Goal: Communication & Community: Answer question/provide support

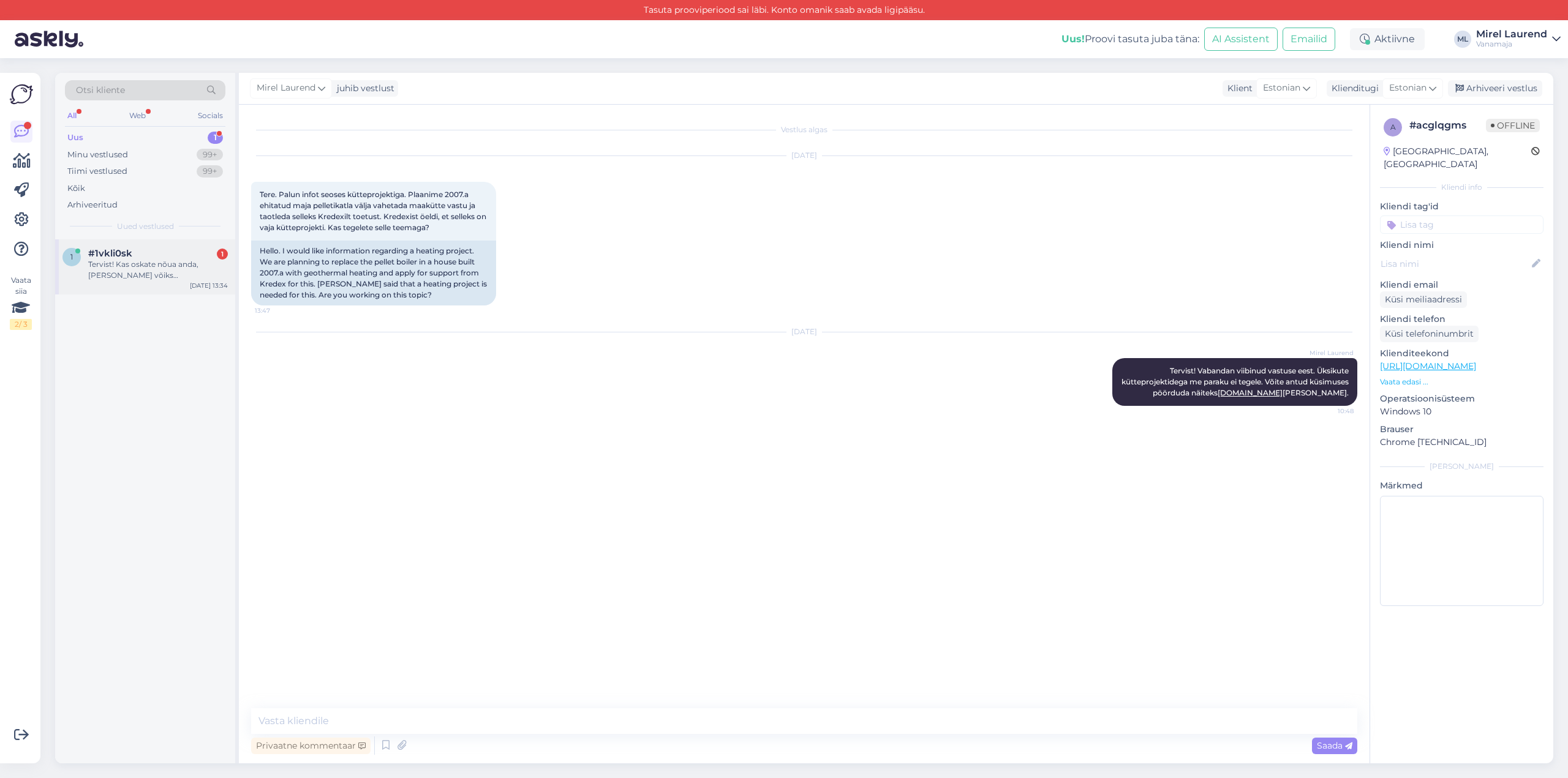
click at [165, 259] on div "Tervist! Kas oskate nõua anda, [PERSON_NAME] võiks [PERSON_NAME]/kellelt küsida…" at bounding box center [158, 269] width 139 height 22
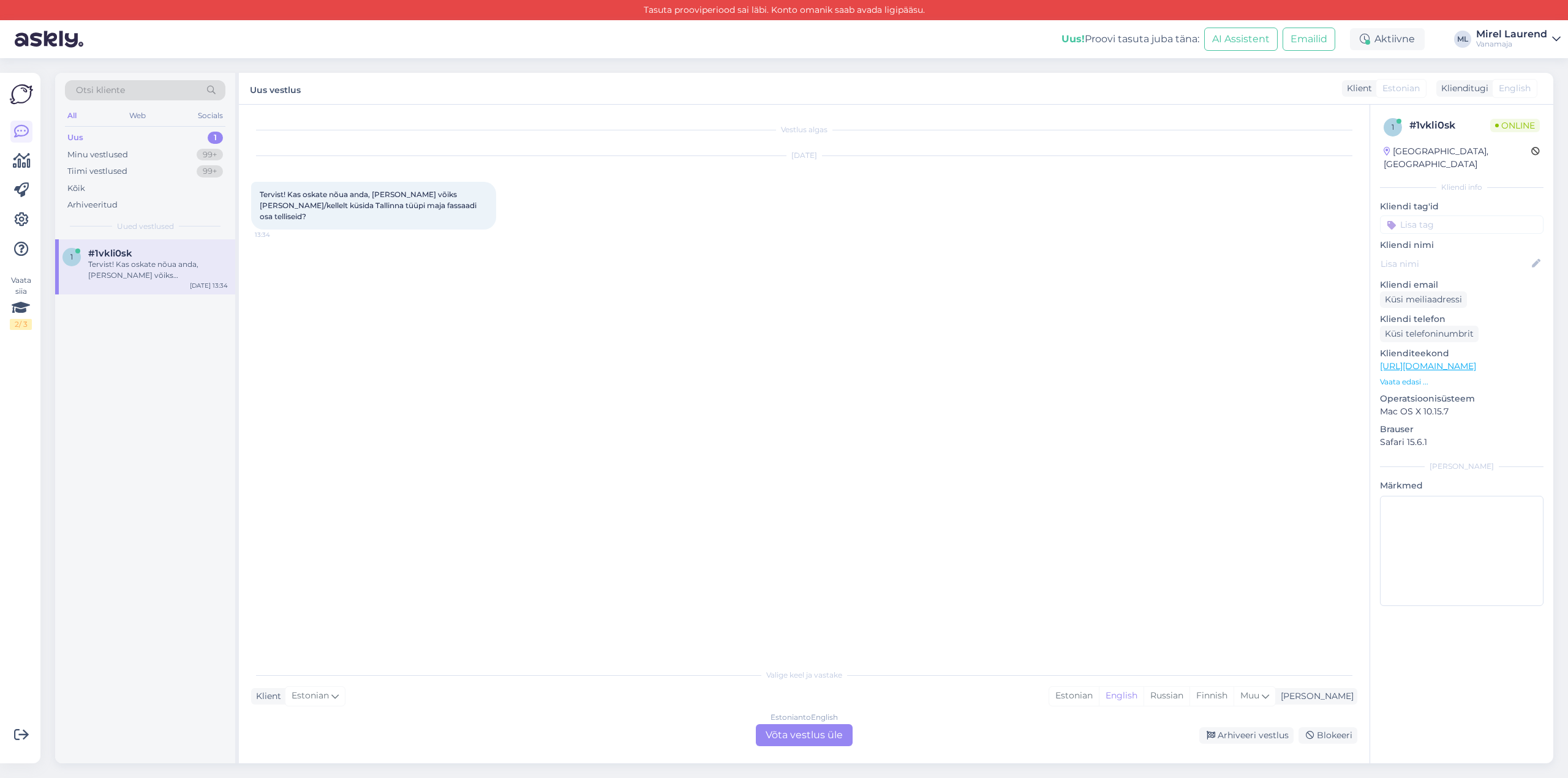
click at [362, 208] on span "Tervist! Kas oskate nõua anda, [PERSON_NAME] võiks [PERSON_NAME]/kellelt küsida…" at bounding box center [369, 205] width 219 height 31
click at [362, 230] on div "[DATE] Tervist! Kas oskate nõua anda, [PERSON_NAME] võiks [PERSON_NAME]/kellelt…" at bounding box center [804, 192] width 1107 height 100
click at [795, 728] on div "Estonian to English Võta vestlus üle" at bounding box center [804, 735] width 97 height 22
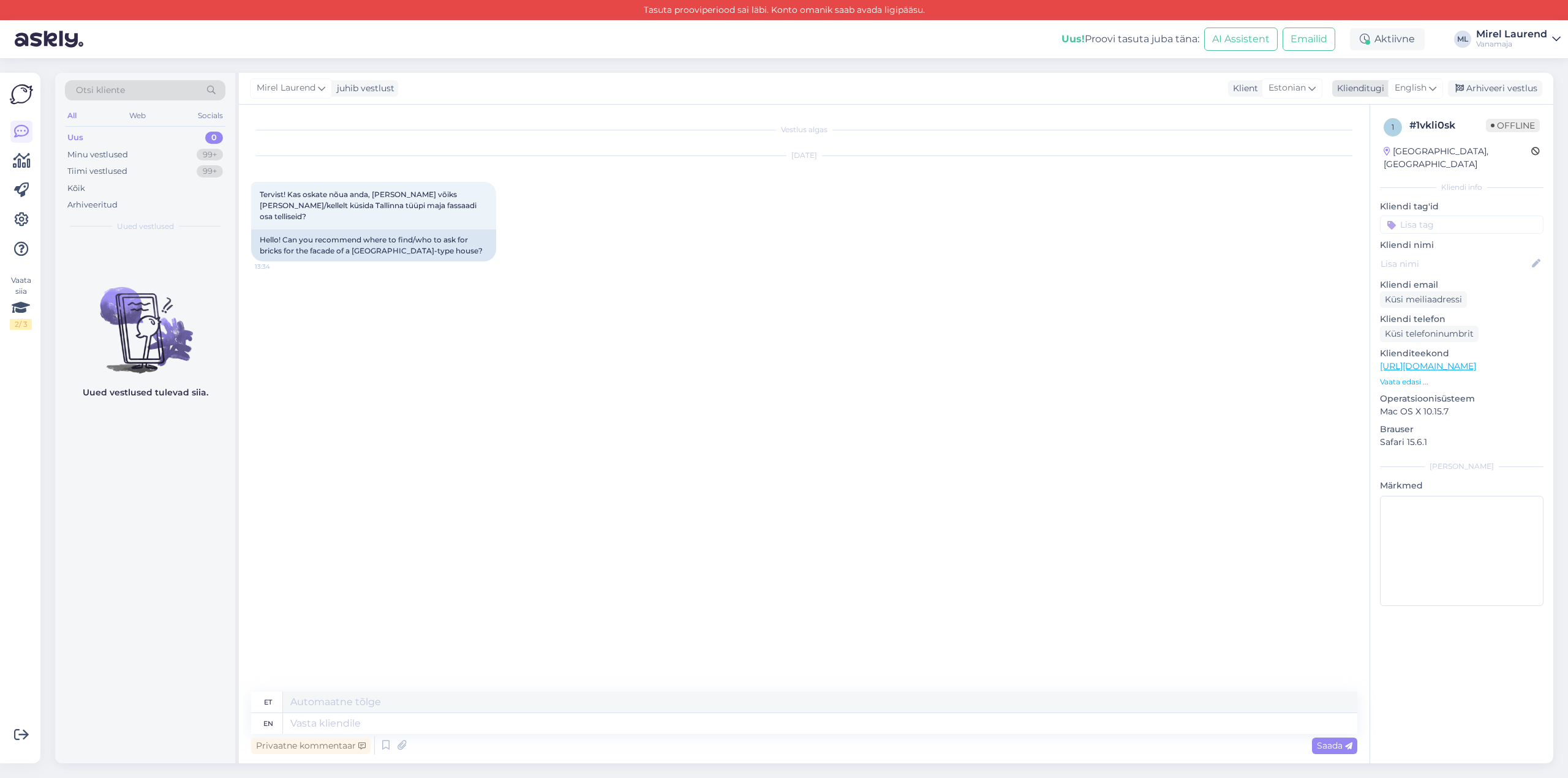
click at [1430, 96] on div "English" at bounding box center [1415, 88] width 55 height 19
click at [1380, 289] on link "Estonian" at bounding box center [1388, 299] width 135 height 19
click at [409, 727] on textarea at bounding box center [804, 721] width 1107 height 26
paste textarea "Tervist! Paraku ei oska, sest tegeleme hoonete projekteerimise ja seadustamise,…"
click at [298, 719] on textarea "Tervist! Paraku ei oska, sest tegeleme hoonete projekteerimise ja seadustamise,…" at bounding box center [804, 721] width 1107 height 26
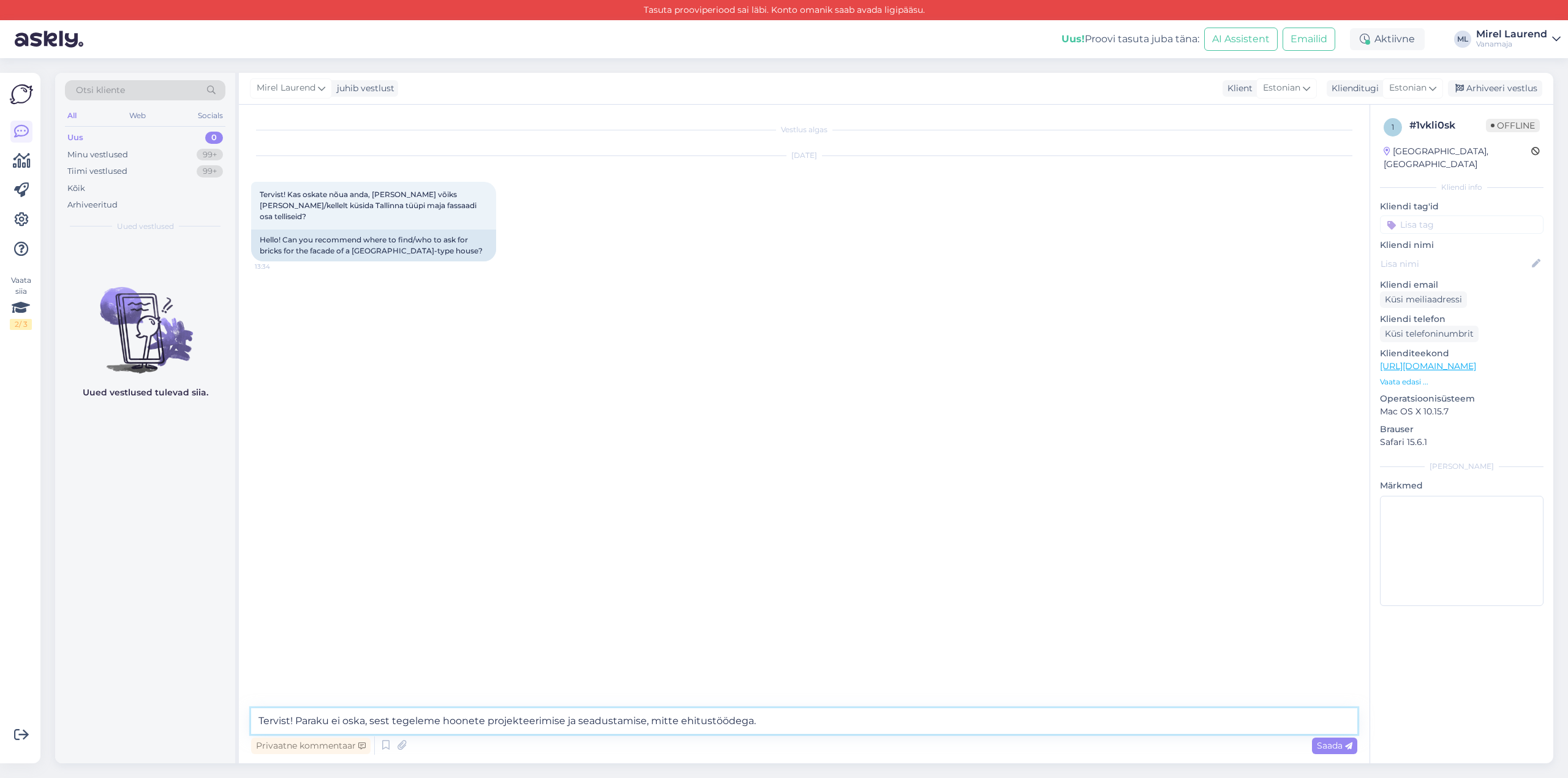
click at [302, 720] on textarea "Tervist! Paraku ei oska, sest tegeleme hoonete projekteerimise ja seadustamise,…" at bounding box center [804, 721] width 1107 height 26
click at [342, 719] on textarea "Tervist! Pean tõüdema, et paraku ei oska, sest tegeleme hoonete projekteerimise…" at bounding box center [804, 721] width 1107 height 26
click at [873, 718] on textarea "Tervist! Pean tõdema, et paraku ei oska, sest tegeleme hoonete projekteerimise …" at bounding box center [804, 721] width 1107 height 26
type textarea "Tervist! Pean tõdema, et paraku ei oska, sest tegeleme hoonete projekteerimise …"
click at [1329, 746] on span "Saada" at bounding box center [1334, 746] width 35 height 11
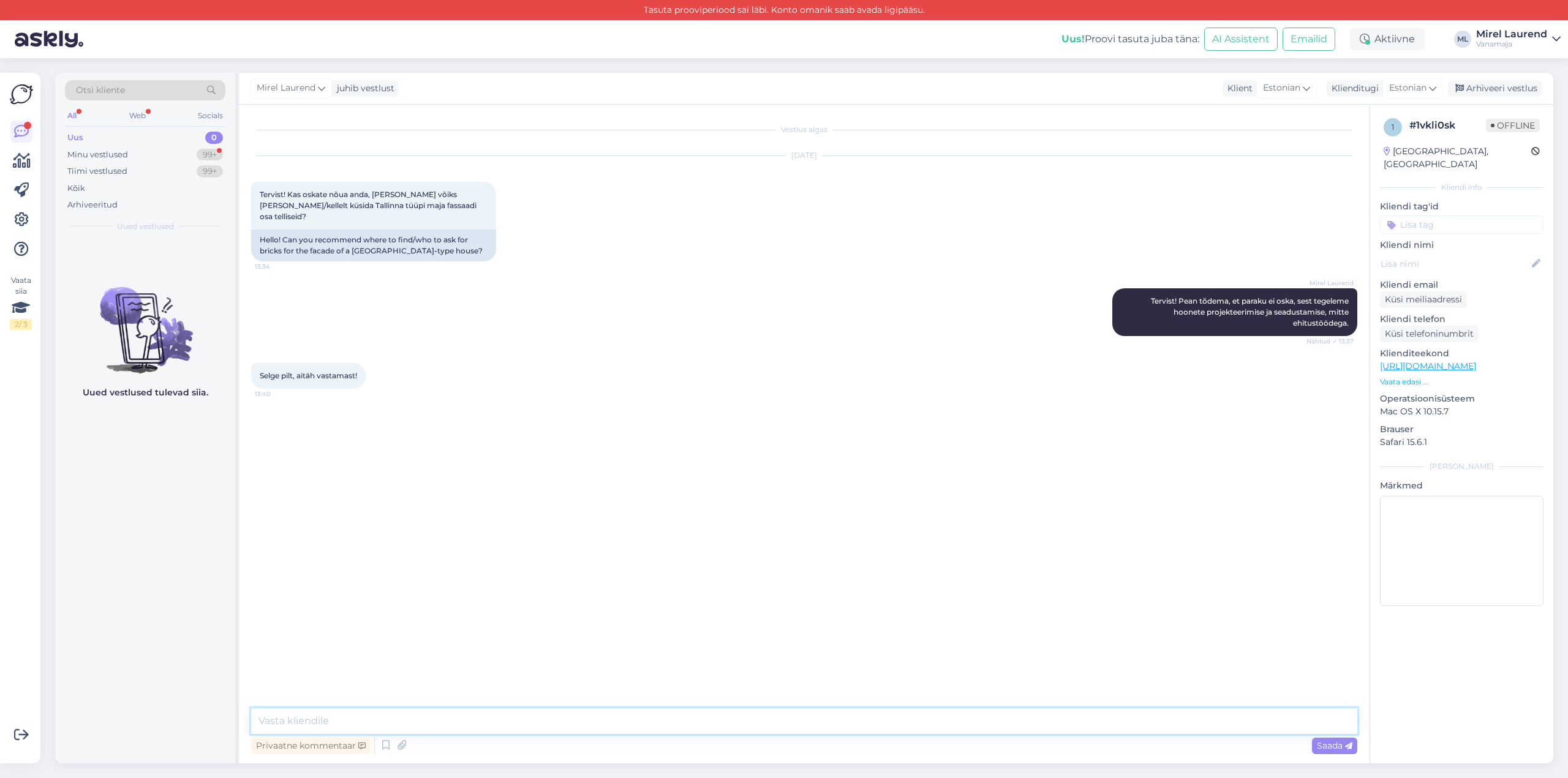
click at [386, 715] on textarea at bounding box center [804, 721] width 1107 height 26
click at [442, 713] on textarea at bounding box center [804, 721] width 1107 height 26
type textarea "Aga palun, edu!"
